Goal: Task Accomplishment & Management: Use online tool/utility

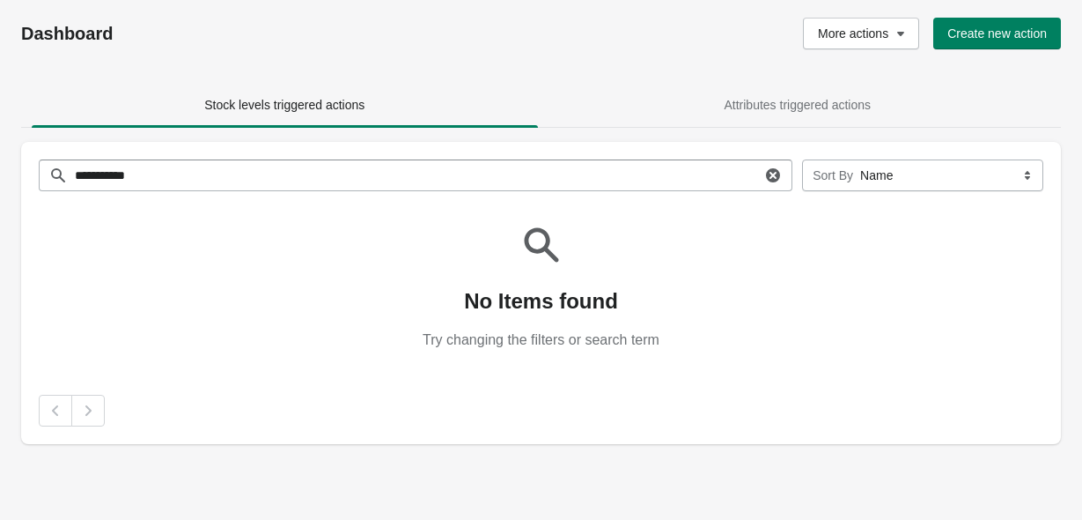
select select "****"
click at [1022, 33] on span "Create new action" at bounding box center [998, 33] width 100 height 14
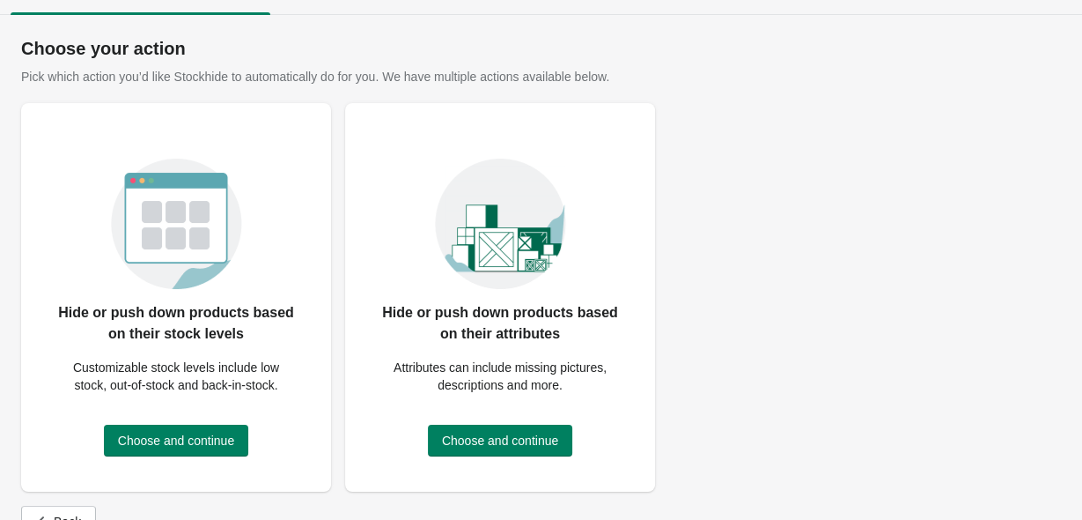
scroll to position [50, 0]
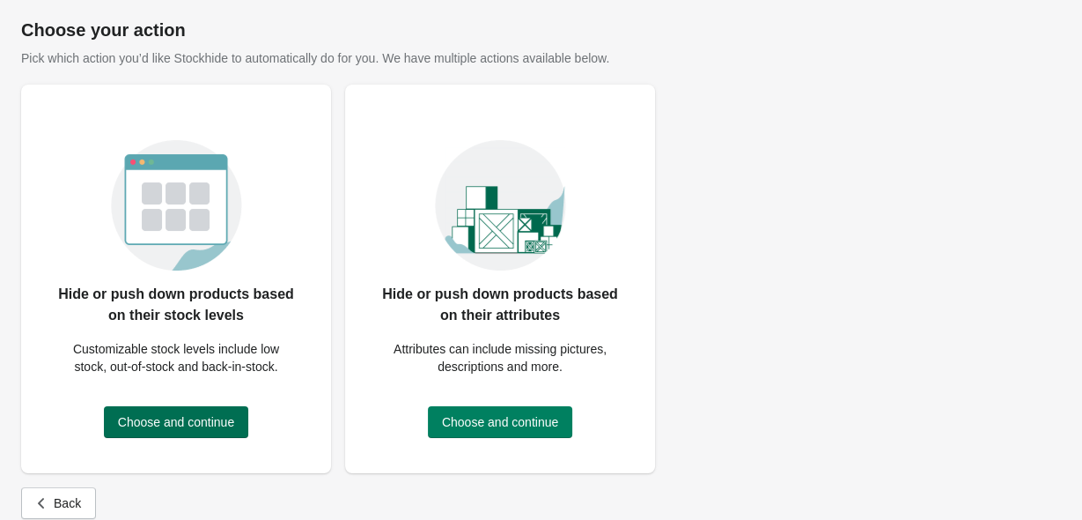
click at [157, 423] on span "Choose and continue" at bounding box center [176, 422] width 116 height 14
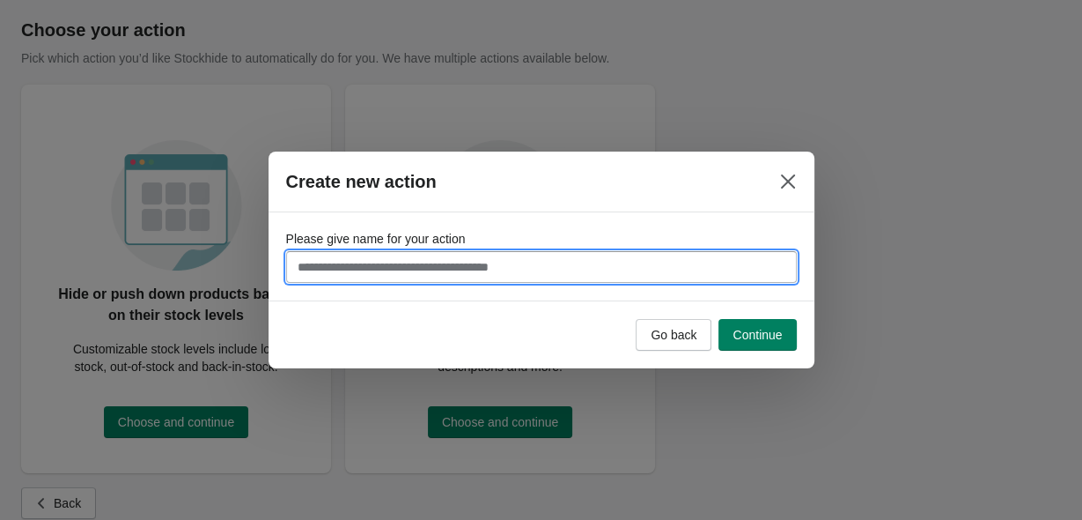
click at [325, 264] on input "Please give name for your action" at bounding box center [541, 267] width 511 height 32
type input "**********"
click at [752, 333] on span "Continue" at bounding box center [757, 335] width 49 height 14
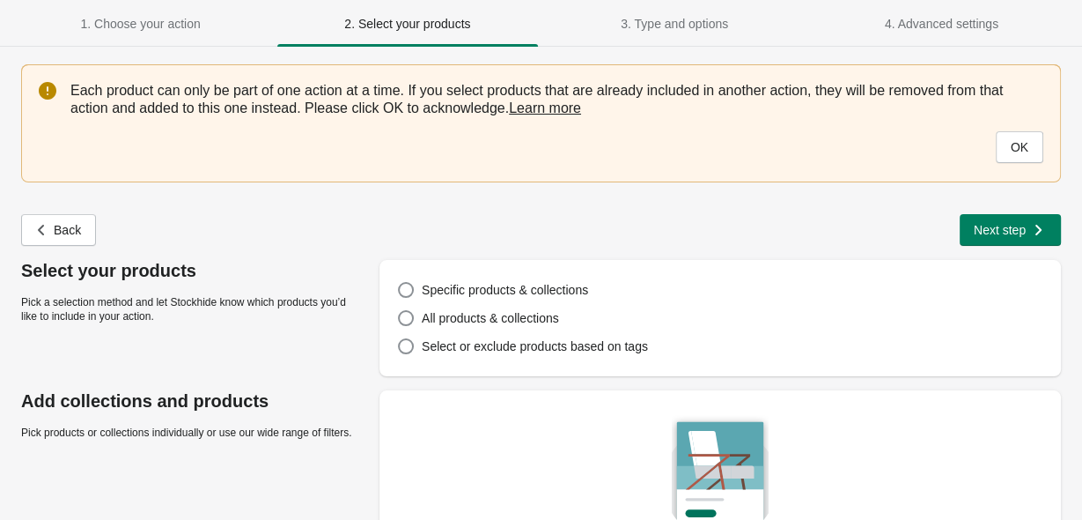
scroll to position [18, 0]
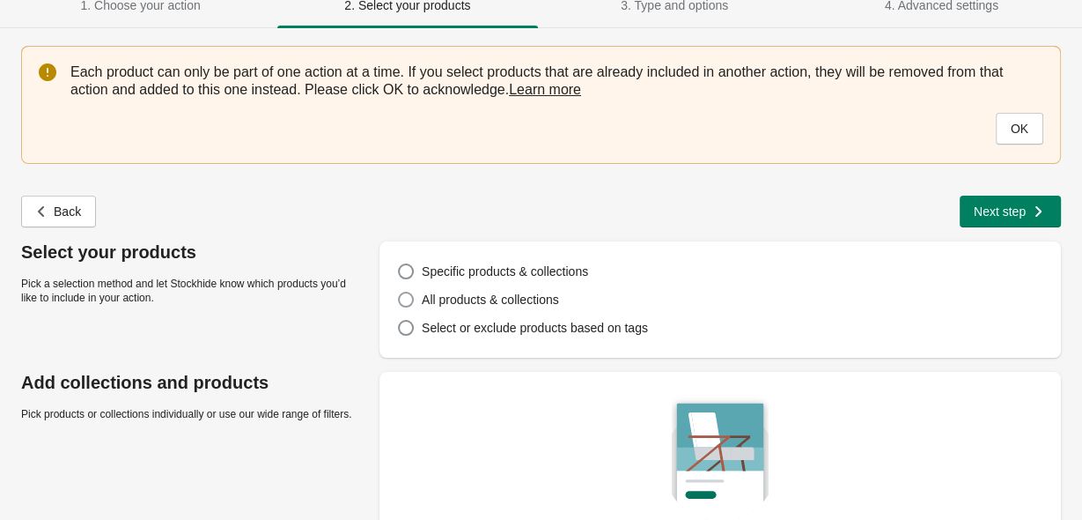
click at [407, 298] on span at bounding box center [406, 299] width 16 height 16
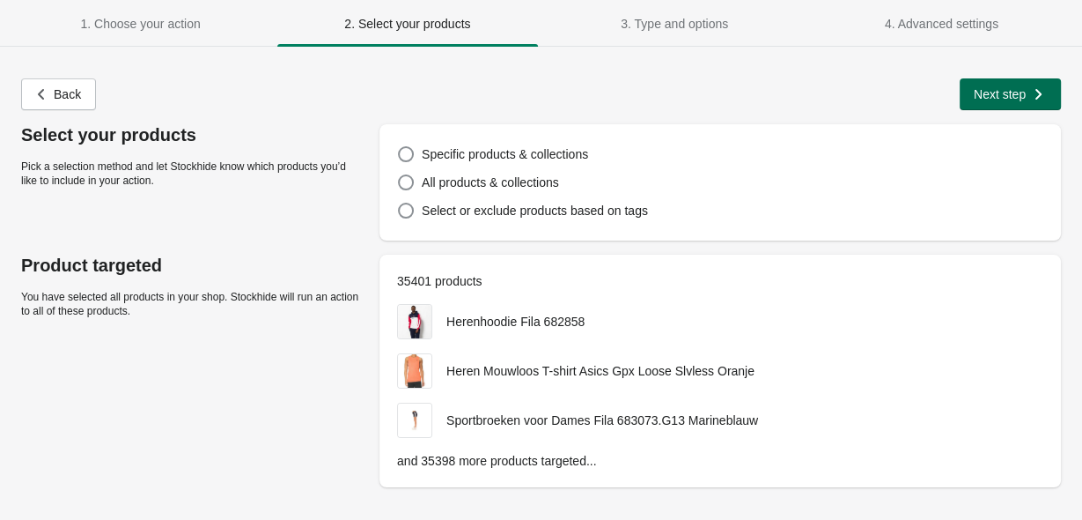
click at [998, 90] on span "Next step" at bounding box center [1000, 94] width 52 height 14
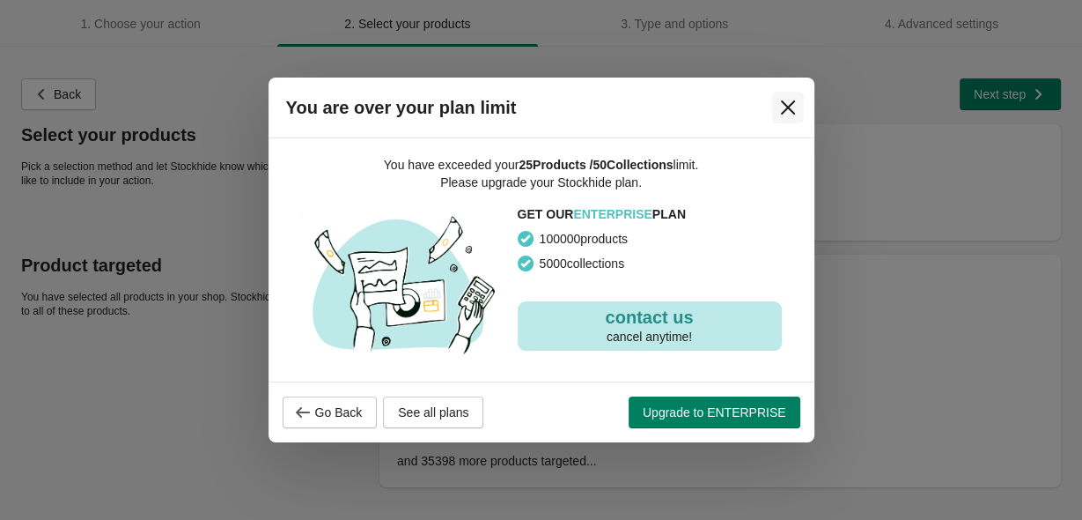
click at [793, 111] on icon "Close" at bounding box center [788, 108] width 18 height 18
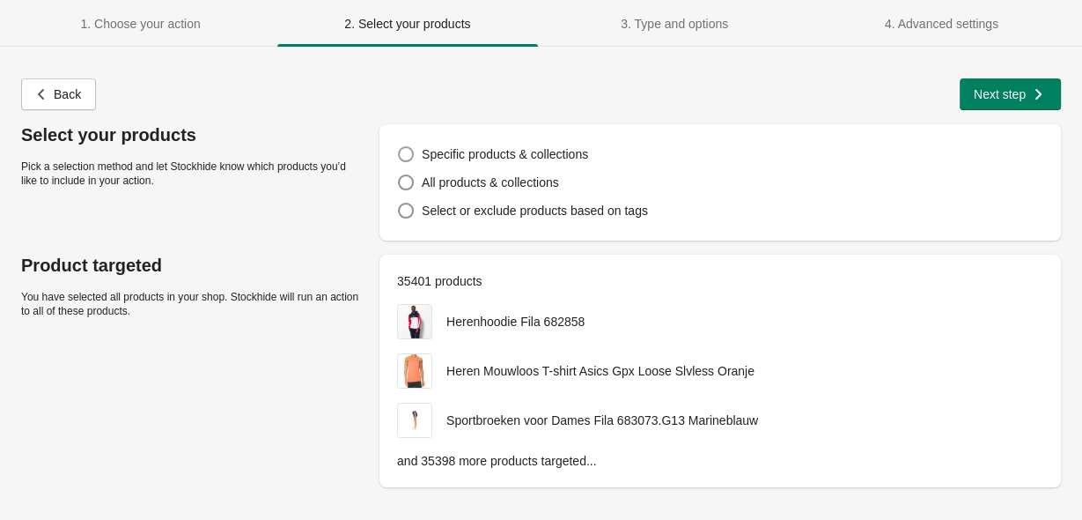
click at [404, 157] on span at bounding box center [406, 154] width 16 height 16
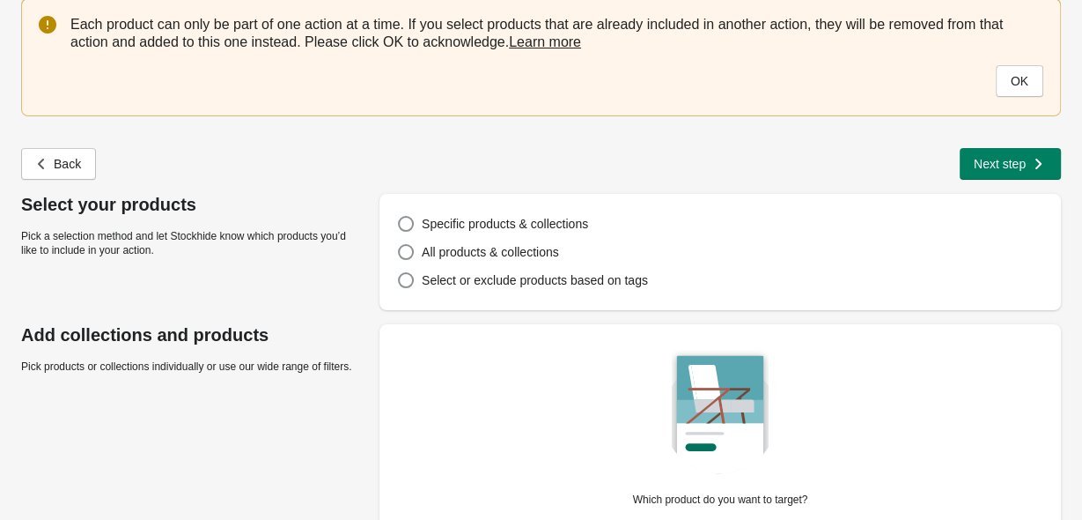
scroll to position [154, 0]
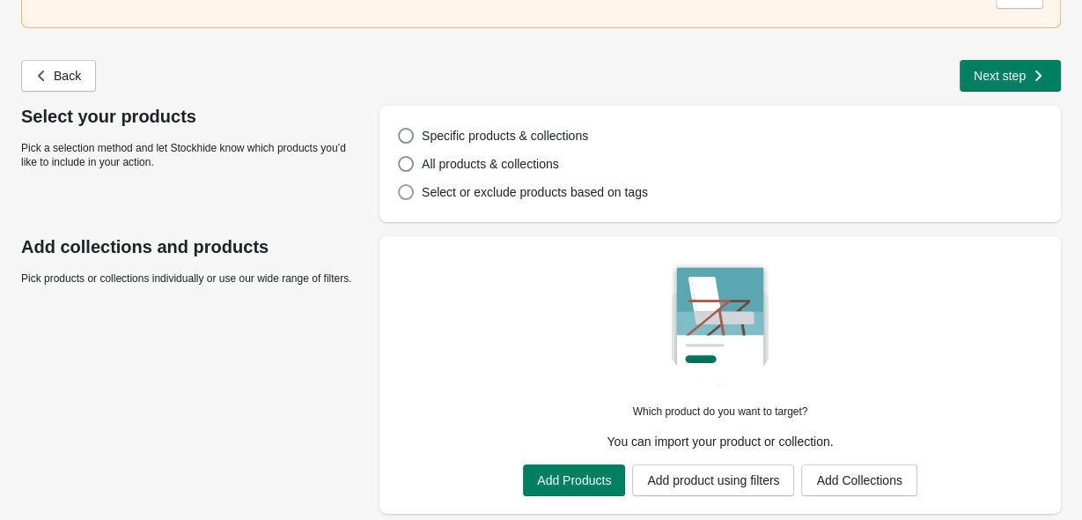
click at [407, 195] on span at bounding box center [406, 192] width 16 height 16
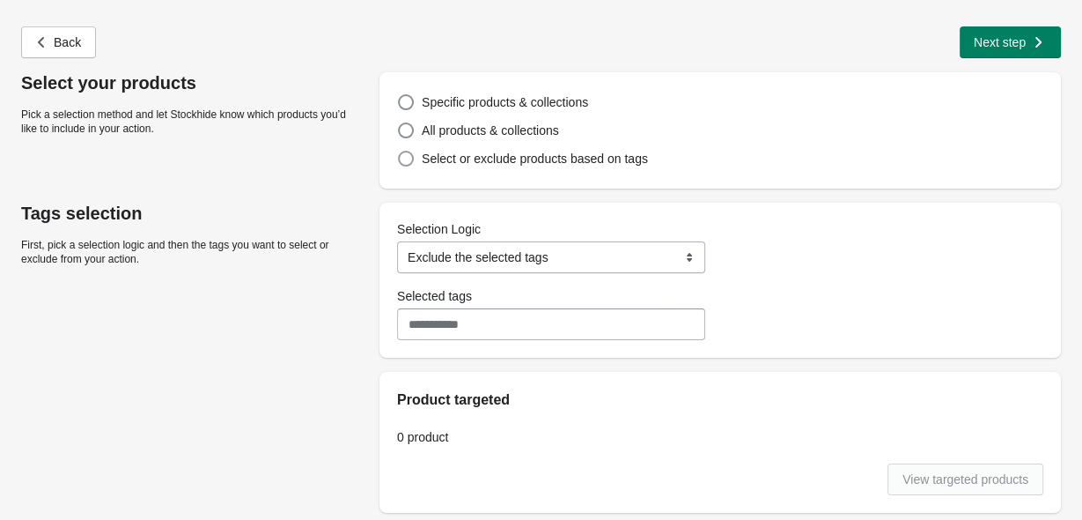
scroll to position [18, 0]
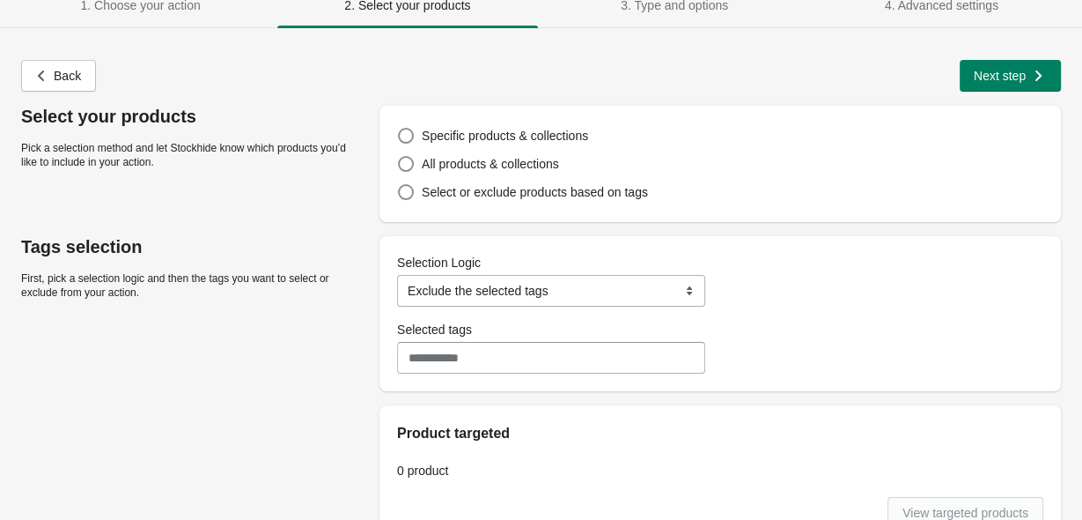
click at [397, 275] on select "**********" at bounding box center [551, 291] width 308 height 32
click at [591, 287] on select "**********" at bounding box center [551, 291] width 308 height 32
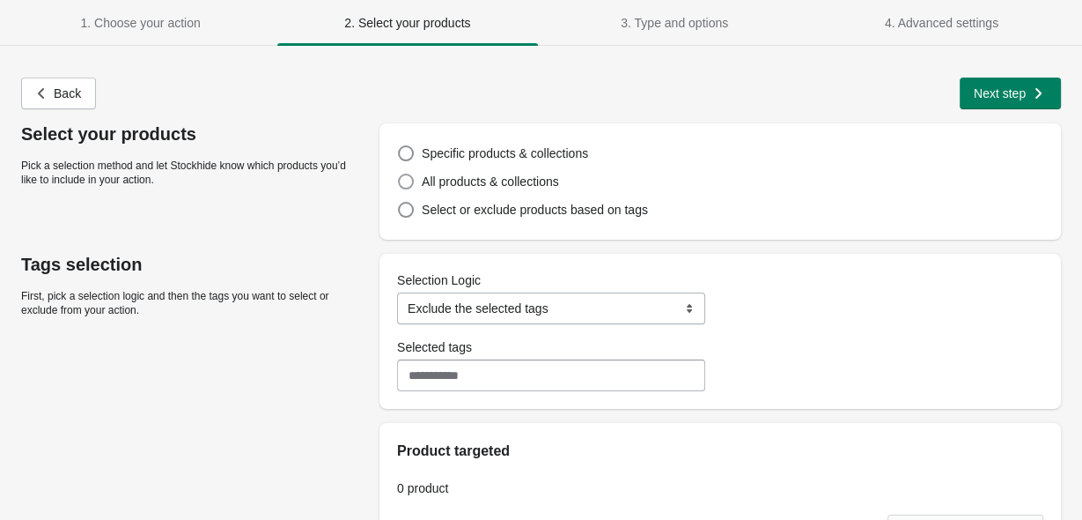
scroll to position [0, 0]
click at [409, 191] on label "All products & collections" at bounding box center [478, 182] width 162 height 25
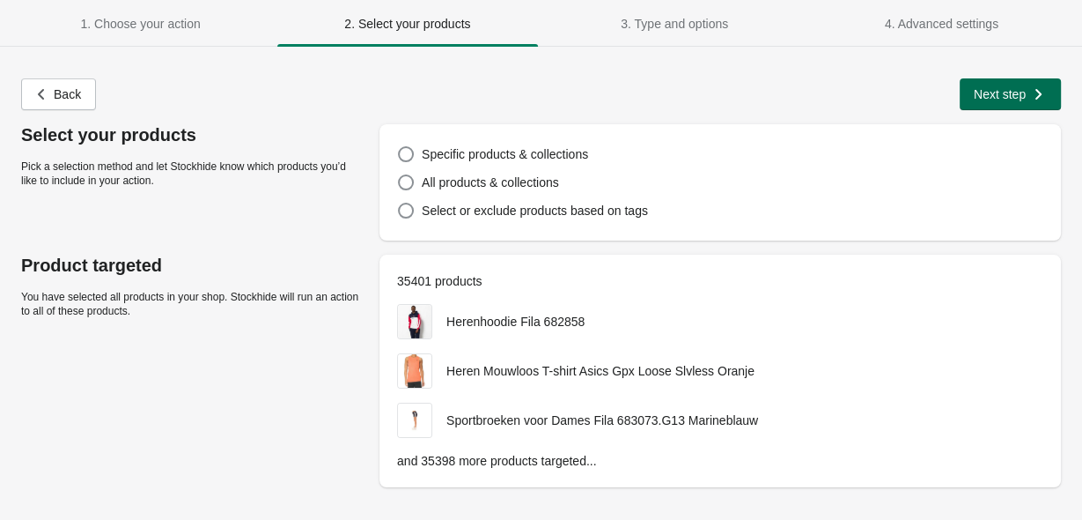
click at [1017, 98] on span "Next step" at bounding box center [1000, 94] width 52 height 14
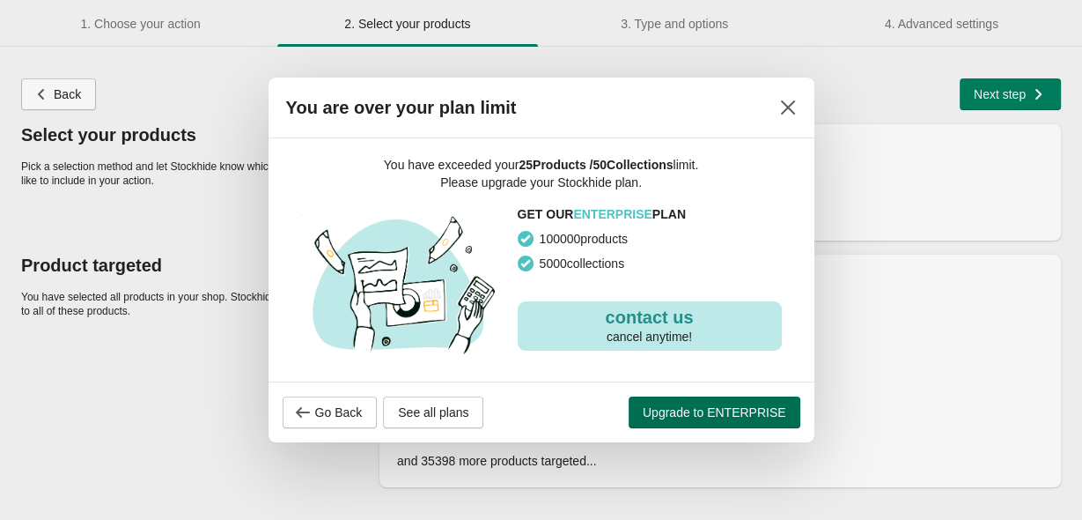
click at [733, 397] on button "Upgrade to ENTERPRISE" at bounding box center [715, 412] width 172 height 32
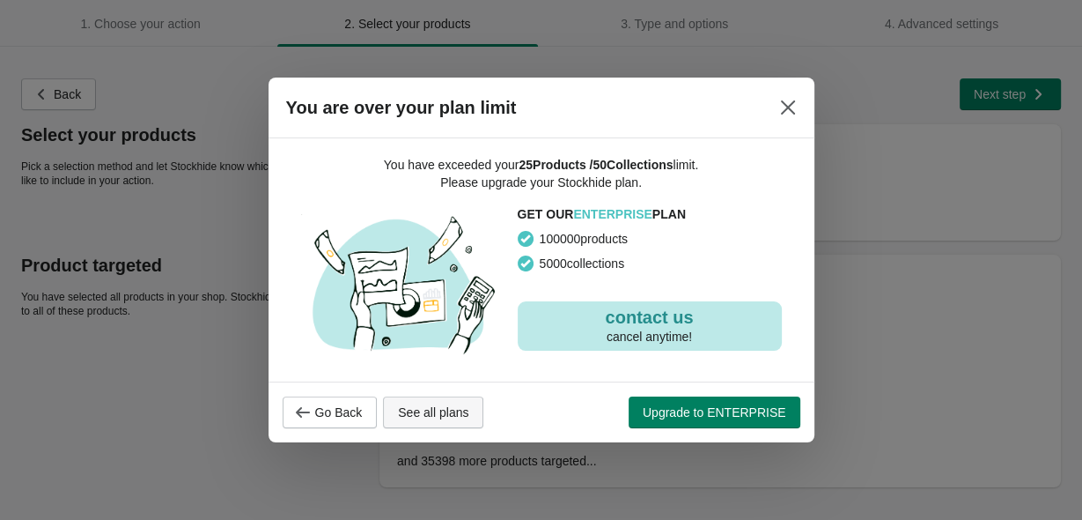
click at [406, 417] on span "See all plans" at bounding box center [433, 412] width 70 height 14
